Goal: Task Accomplishment & Management: Complete application form

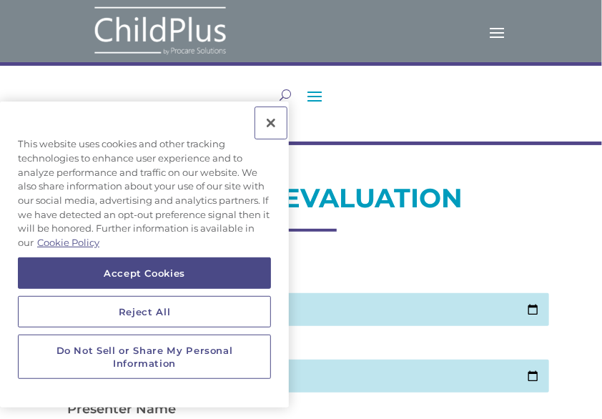
click at [267, 124] on button "Close" at bounding box center [270, 122] width 31 height 31
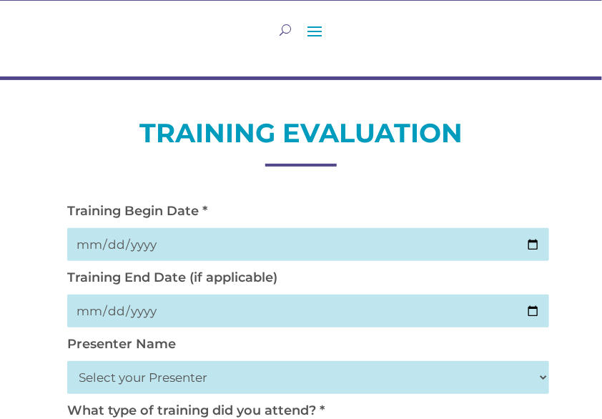
scroll to position [61, 0]
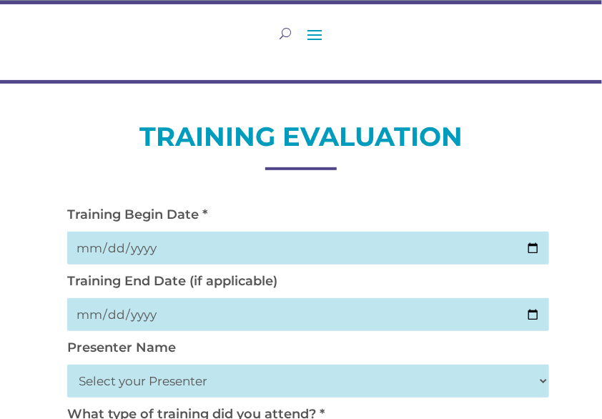
click at [94, 251] on input "date" at bounding box center [308, 248] width 482 height 33
type input "[DATE]"
click at [141, 316] on input "date" at bounding box center [308, 314] width 482 height 33
click at [117, 318] on input "date" at bounding box center [308, 314] width 482 height 33
click at [82, 312] on input "date" at bounding box center [308, 314] width 482 height 33
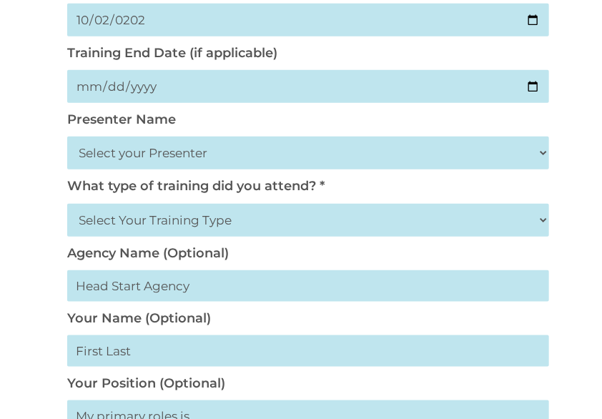
scroll to position [292, 0]
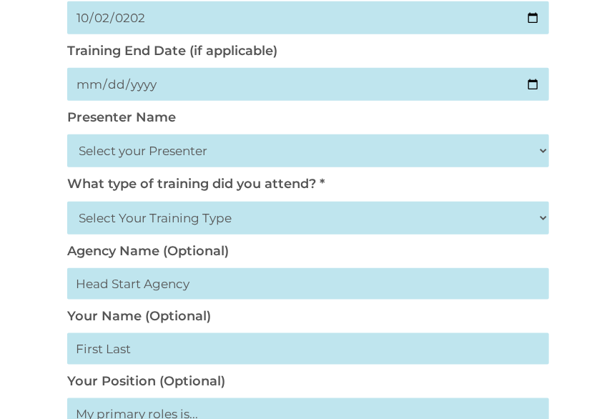
click at [174, 150] on select "Select your Presenter [PERSON_NAME] [PERSON_NAME] [PERSON_NAME] [PERSON_NAME] […" at bounding box center [308, 150] width 482 height 33
click at [174, 152] on select "Select your Presenter [PERSON_NAME] [PERSON_NAME] [PERSON_NAME] [PERSON_NAME] […" at bounding box center [308, 150] width 482 height 33
select select "[PERSON_NAME]"
click at [67, 137] on select "Select your Presenter [PERSON_NAME] [PERSON_NAME] [PERSON_NAME] [PERSON_NAME] […" at bounding box center [308, 150] width 482 height 33
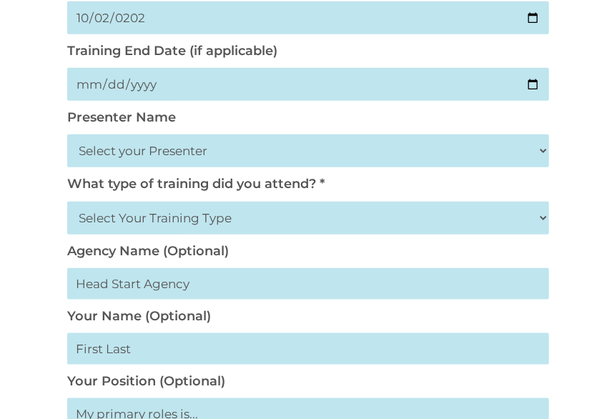
click at [210, 224] on select "Select Your Training Type On-site (at your agency) Virtual Visit Live Group Web…" at bounding box center [308, 218] width 482 height 33
select select "Virtual Visit"
click at [67, 204] on select "Select Your Training Type On-site (at your agency) Virtual Visit Live Group Web…" at bounding box center [308, 218] width 482 height 33
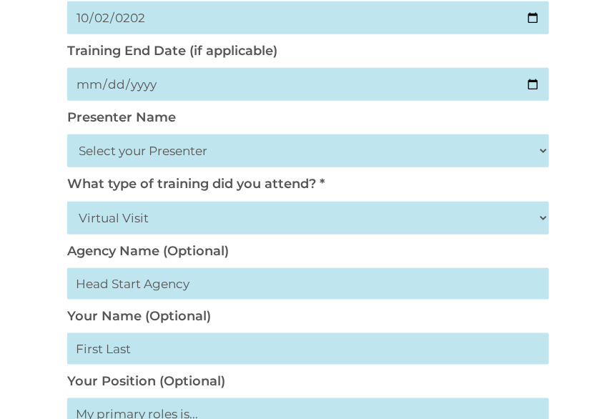
click at [144, 288] on input "text" at bounding box center [308, 283] width 482 height 31
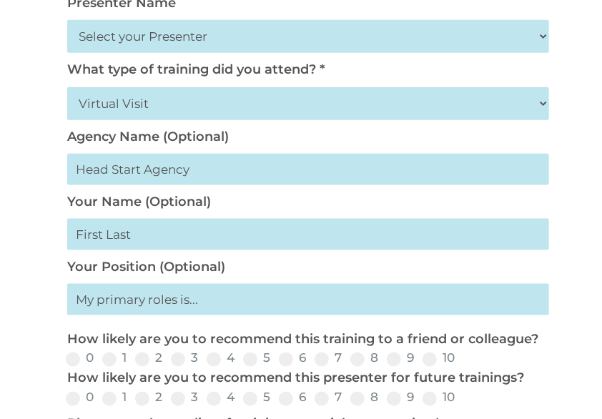
scroll to position [407, 0]
click at [182, 174] on input "text" at bounding box center [308, 168] width 482 height 31
type input "Fresno EOC Head Start 0 to 5"
click at [129, 245] on input "text" at bounding box center [308, 233] width 482 height 31
click at [132, 239] on input "Cha" at bounding box center [308, 233] width 482 height 31
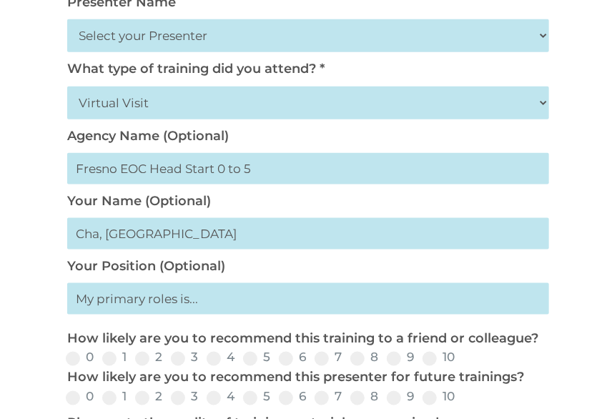
type input "Cha, [GEOGRAPHIC_DATA]"
click at [124, 307] on input "text" at bounding box center [308, 298] width 482 height 31
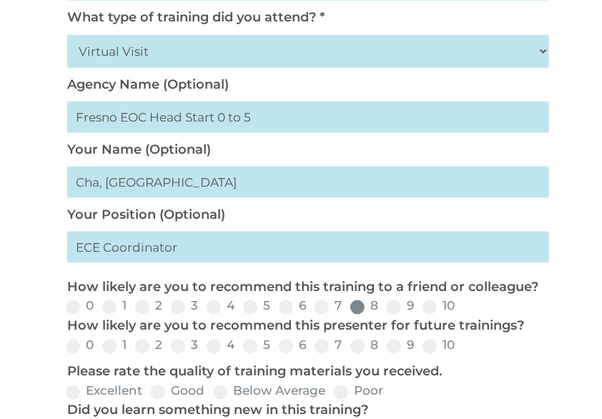
scroll to position [465, 0]
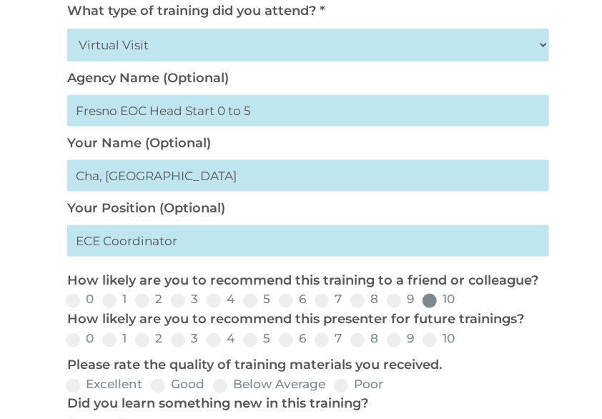
type input "ECE Coordinator"
click at [430, 307] on span at bounding box center [430, 301] width 14 height 14
click at [462, 307] on input "10" at bounding box center [466, 305] width 9 height 9
radio input "true"
click at [430, 307] on span at bounding box center [430, 301] width 14 height 14
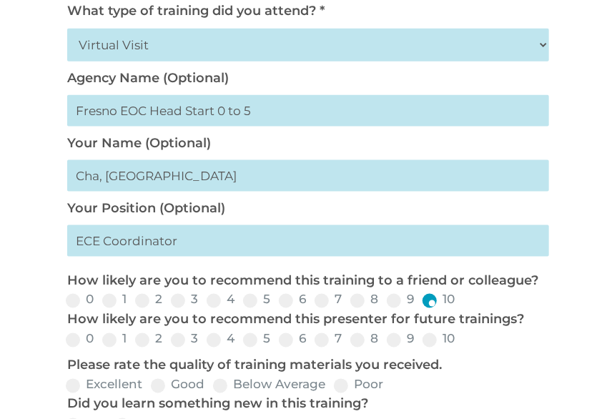
click at [462, 307] on input "10" at bounding box center [466, 305] width 9 height 9
click at [429, 346] on span at bounding box center [430, 340] width 14 height 14
click at [462, 346] on input "10" at bounding box center [466, 344] width 9 height 9
radio input "true"
click at [429, 346] on span at bounding box center [430, 340] width 14 height 14
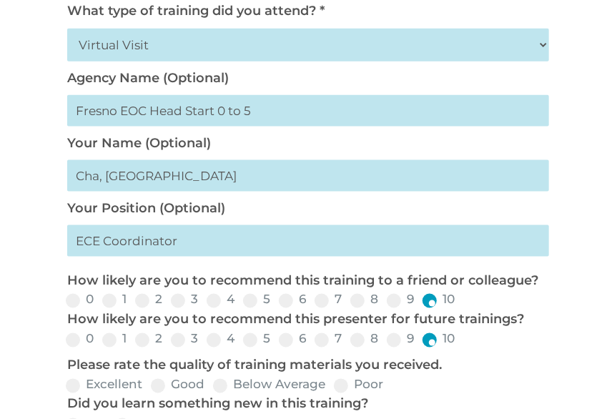
click at [462, 346] on input "10" at bounding box center [466, 344] width 9 height 9
click at [395, 308] on span at bounding box center [394, 301] width 14 height 14
click at [421, 308] on input "9" at bounding box center [425, 305] width 9 height 9
radio input "true"
click at [395, 346] on span at bounding box center [394, 340] width 14 height 14
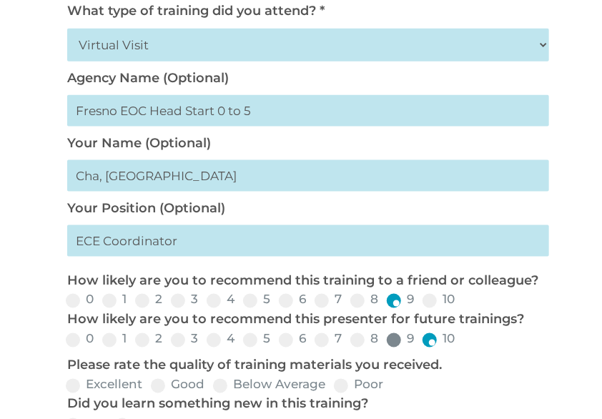
click at [421, 346] on input "9" at bounding box center [425, 344] width 9 height 9
radio input "true"
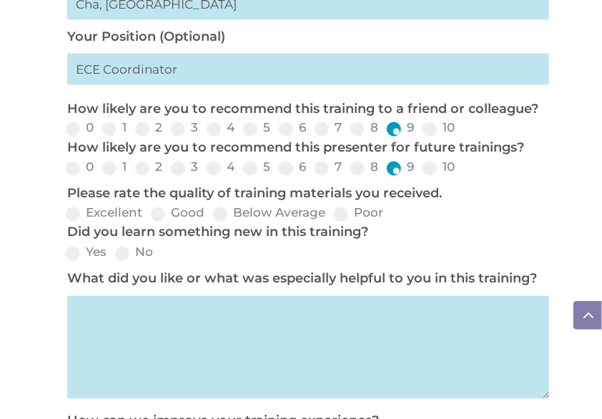
scroll to position [638, 0]
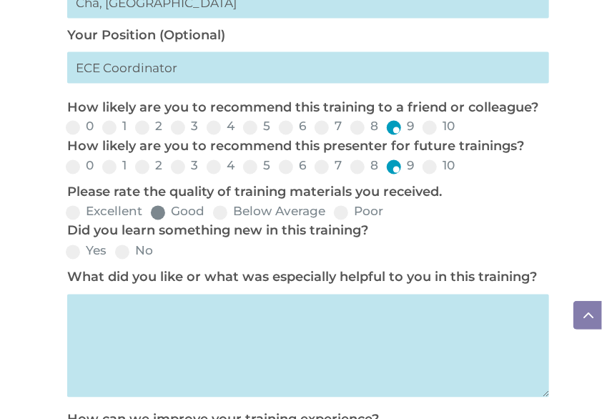
click at [163, 219] on span at bounding box center [158, 213] width 14 height 14
click at [212, 219] on input "Good" at bounding box center [216, 217] width 9 height 9
radio input "true"
click at [77, 260] on span at bounding box center [73, 252] width 14 height 14
click at [114, 262] on input "Yes" at bounding box center [118, 256] width 9 height 9
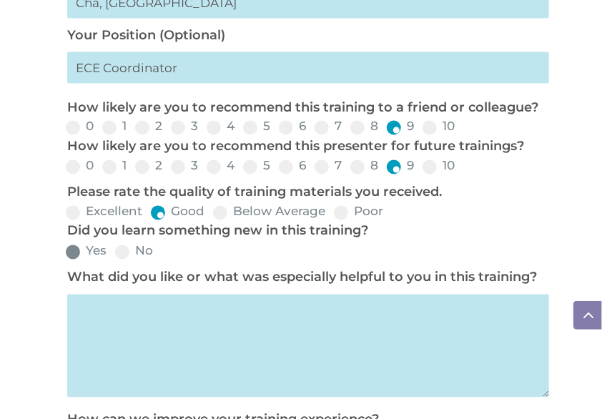
radio input "true"
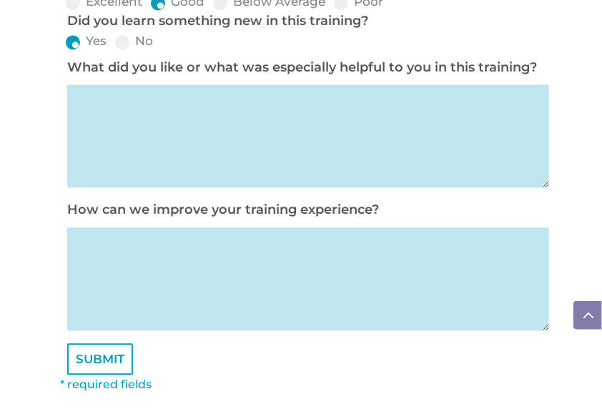
scroll to position [817, 0]
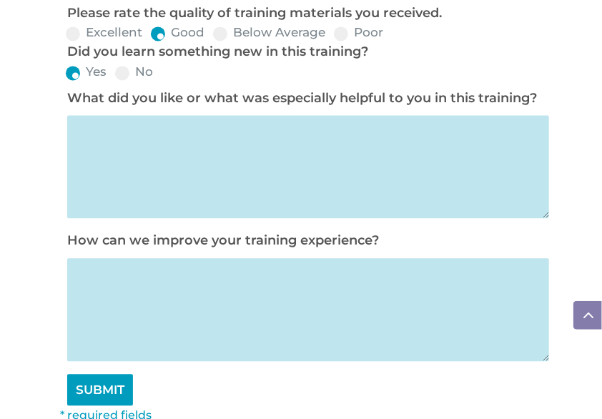
click at [110, 398] on input "SUBMIT" at bounding box center [100, 389] width 66 height 31
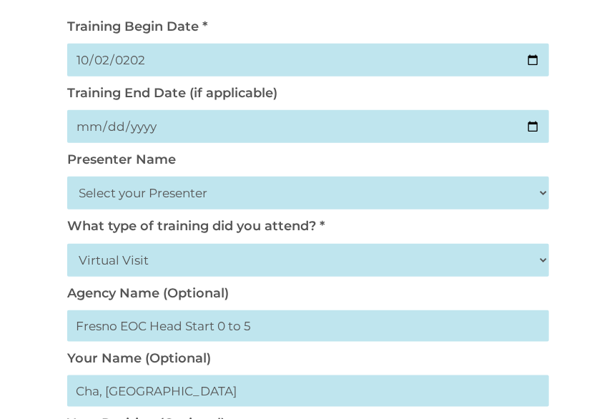
scroll to position [249, 0]
click at [100, 126] on input "date" at bounding box center [308, 127] width 482 height 33
type input "[DATE]"
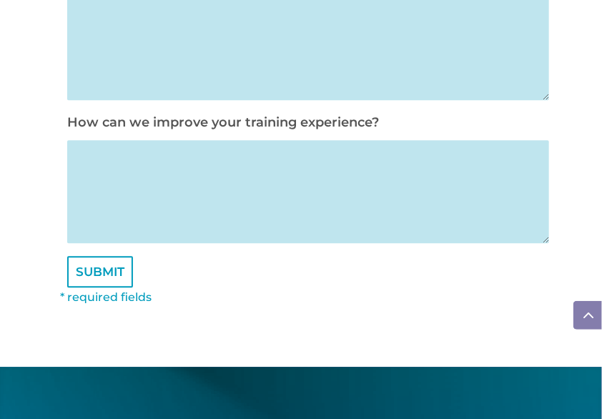
scroll to position [939, 0]
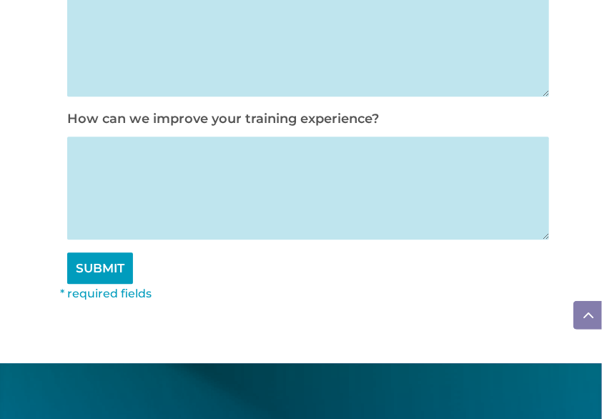
click at [107, 284] on input "SUBMIT" at bounding box center [100, 267] width 66 height 31
